Goal: Navigation & Orientation: Find specific page/section

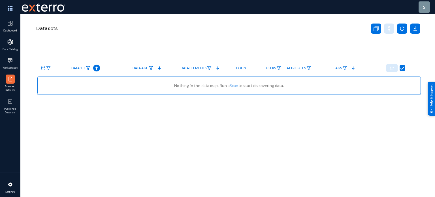
click at [11, 29] on span "Dashboard" at bounding box center [10, 31] width 18 height 4
click at [14, 105] on link "Published Datasets" at bounding box center [10, 106] width 20 height 22
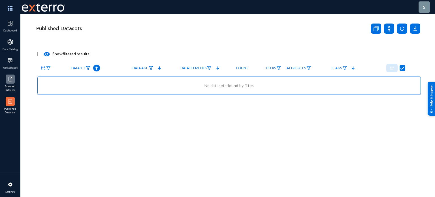
click at [9, 79] on img at bounding box center [10, 79] width 6 height 6
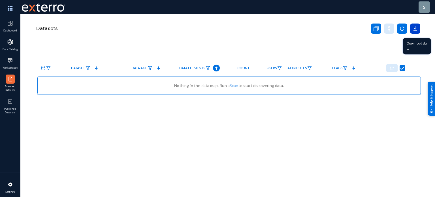
click at [416, 29] on icon at bounding box center [415, 28] width 10 height 10
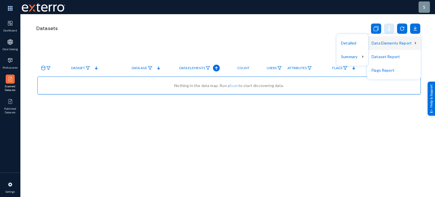
click at [281, 44] on div at bounding box center [217, 98] width 435 height 197
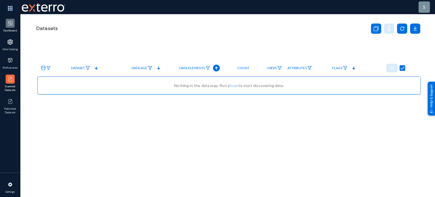
click at [8, 25] on img at bounding box center [10, 23] width 6 height 6
click at [11, 188] on div at bounding box center [10, 184] width 9 height 9
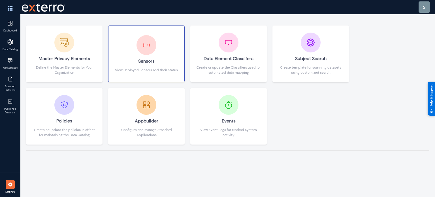
click at [145, 64] on div "Sensors" at bounding box center [146, 61] width 63 height 12
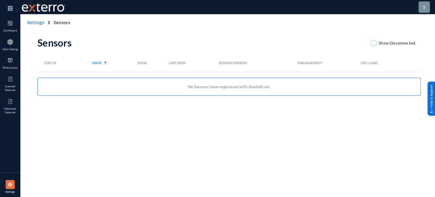
click at [8, 188] on div at bounding box center [10, 184] width 9 height 9
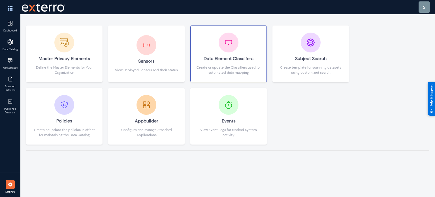
click at [245, 70] on div "Create or update the Classifiers used for automated data mapping" at bounding box center [228, 70] width 65 height 10
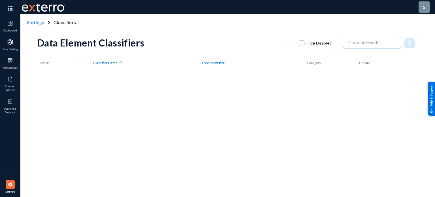
click at [5, 187] on div "Settings" at bounding box center [10, 187] width 20 height 19
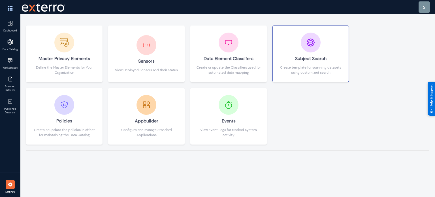
click at [296, 69] on div "Create template for scanning datasets using customized search" at bounding box center [310, 70] width 65 height 10
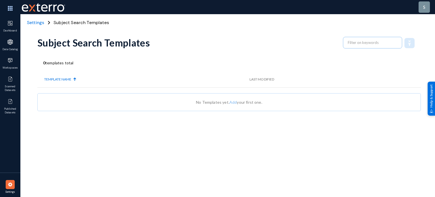
click at [11, 185] on img at bounding box center [10, 184] width 6 height 6
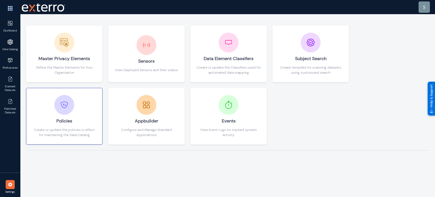
click at [63, 132] on div "Create or update the policies in effect for maintaining the Data Catalog" at bounding box center [64, 132] width 65 height 10
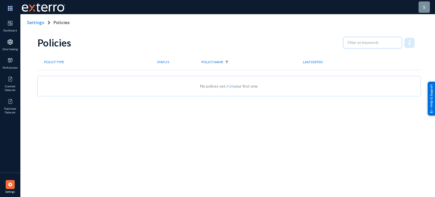
click at [7, 183] on div at bounding box center [10, 184] width 9 height 9
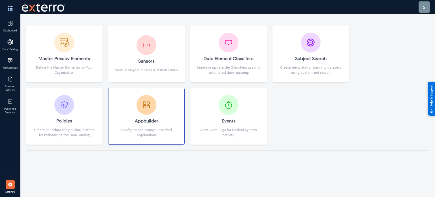
click at [137, 136] on div "Configure and Manage Standard Applications" at bounding box center [146, 132] width 65 height 10
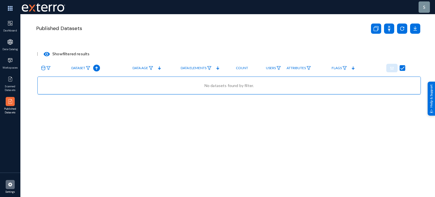
click at [14, 187] on div at bounding box center [10, 184] width 9 height 9
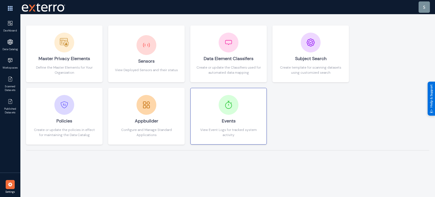
click at [228, 115] on div "Events" at bounding box center [228, 121] width 65 height 12
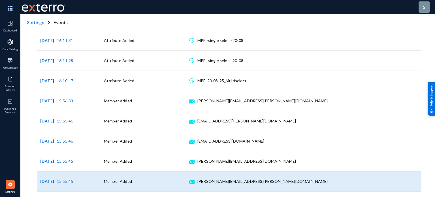
scroll to position [204, 0]
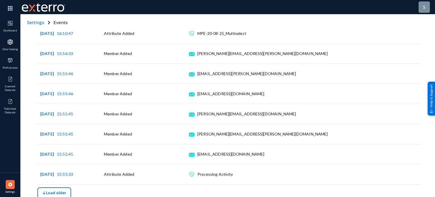
click at [60, 188] on button "Load older" at bounding box center [54, 192] width 34 height 11
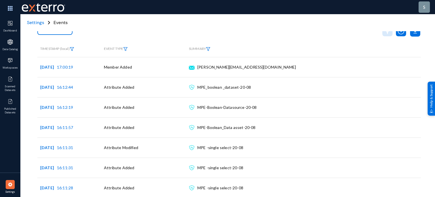
scroll to position [0, 0]
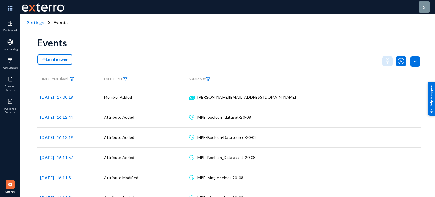
click at [13, 184] on img at bounding box center [10, 184] width 6 height 6
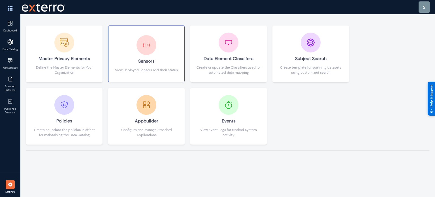
click at [138, 65] on div "Sensors" at bounding box center [146, 61] width 63 height 12
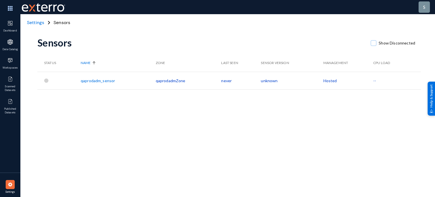
click at [95, 80] on link "qaprodadm_sensor" at bounding box center [98, 80] width 34 height 5
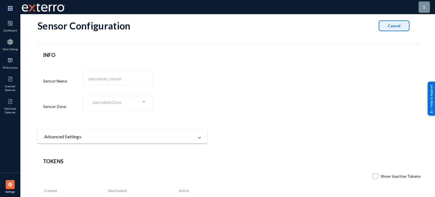
click at [397, 29] on button "Cancel" at bounding box center [393, 25] width 31 height 11
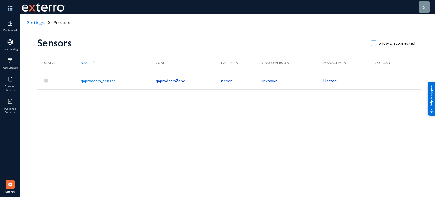
click at [85, 170] on div "Sensors Show Disconnected Status Name Zone Last Seen Sensor Version Management …" at bounding box center [228, 99] width 383 height 170
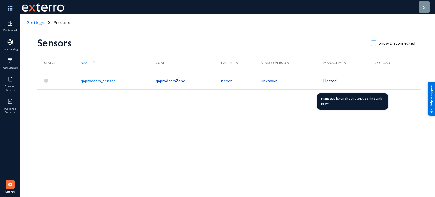
click at [332, 80] on td "Hosted" at bounding box center [348, 81] width 50 height 18
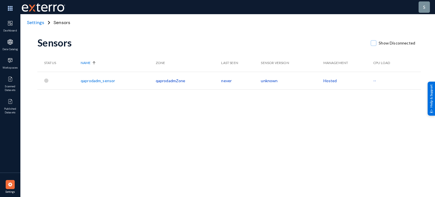
click at [7, 183] on div at bounding box center [10, 184] width 9 height 9
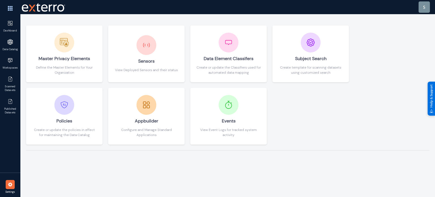
click at [7, 183] on div at bounding box center [10, 184] width 9 height 9
click at [214, 65] on div "Create or update the Classifiers used for automated data mapping" at bounding box center [228, 70] width 65 height 10
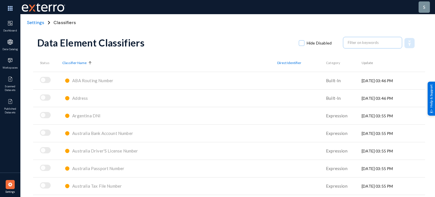
click at [8, 187] on div at bounding box center [10, 184] width 9 height 9
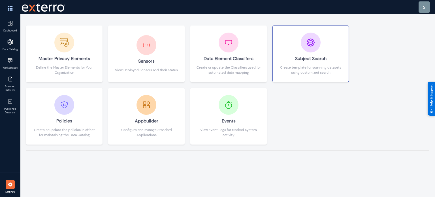
click at [291, 60] on div "Subject Search" at bounding box center [310, 58] width 65 height 12
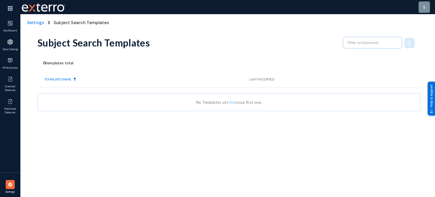
click at [38, 22] on span "Settings" at bounding box center [35, 23] width 17 height 6
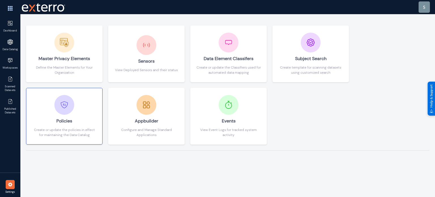
click at [89, 119] on div "Policies" at bounding box center [64, 121] width 65 height 12
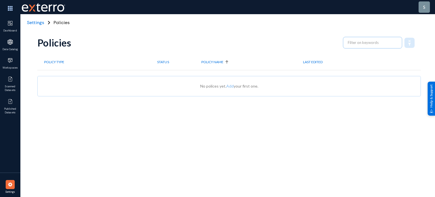
click at [5, 180] on div "Settings" at bounding box center [10, 187] width 20 height 19
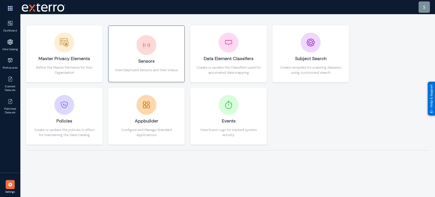
click at [151, 55] on div "Sensors" at bounding box center [146, 61] width 63 height 12
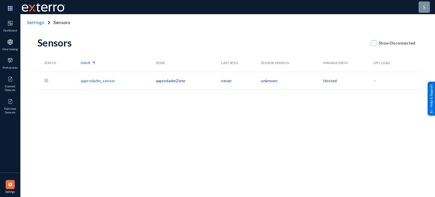
click at [7, 182] on img at bounding box center [10, 184] width 6 height 6
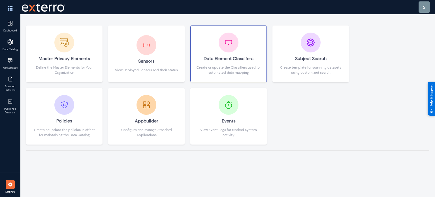
click at [196, 64] on div "Data Element Classifers" at bounding box center [228, 58] width 65 height 12
